Goal: Navigation & Orientation: Find specific page/section

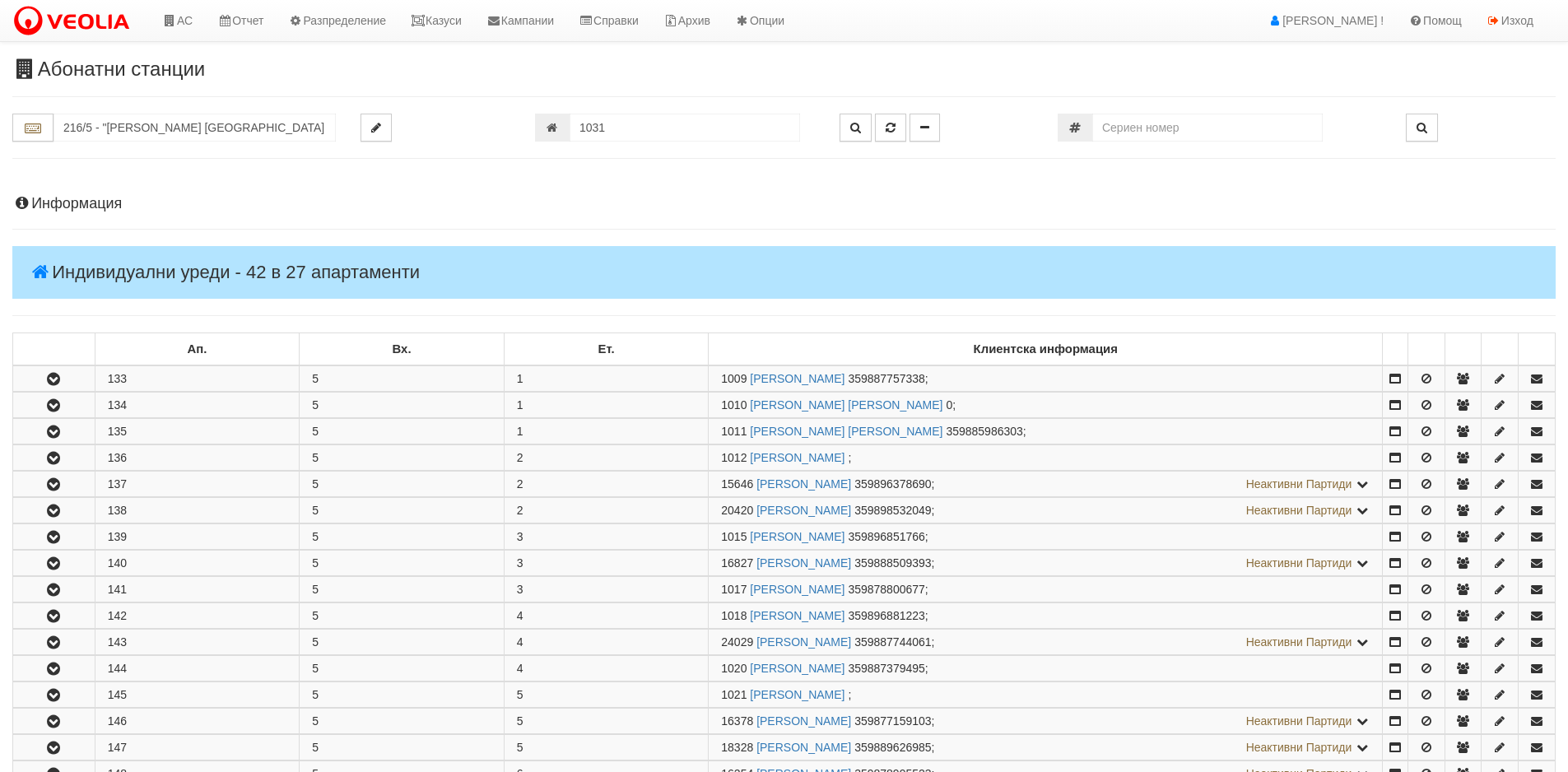
scroll to position [706, 0]
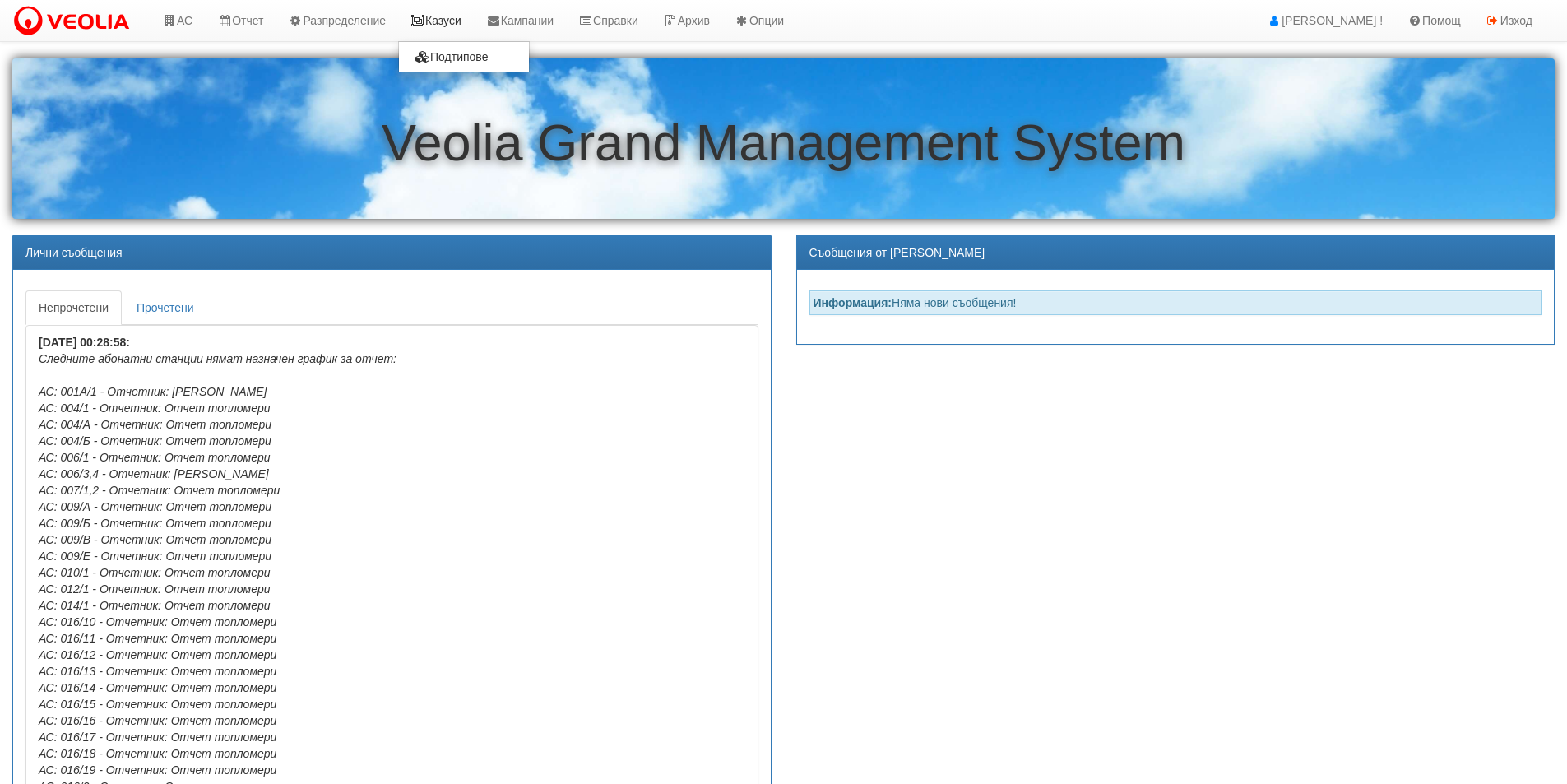
click at [458, 22] on link "Казуси" at bounding box center [435, 20] width 75 height 41
